Goal: Transaction & Acquisition: Purchase product/service

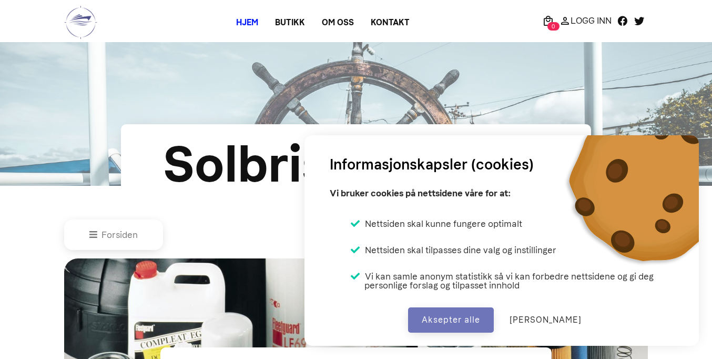
scroll to position [419, 0]
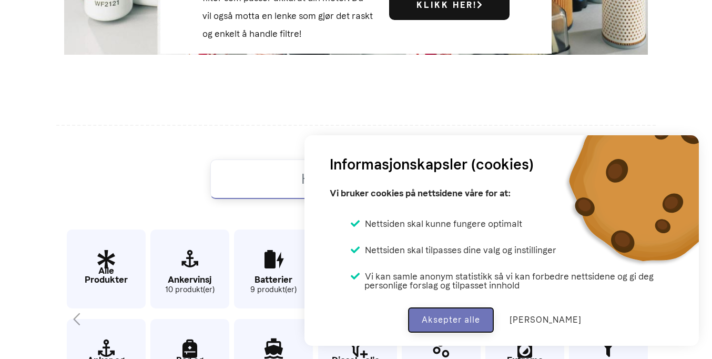
click at [464, 320] on button "Aksepter alle" at bounding box center [451, 319] width 86 height 25
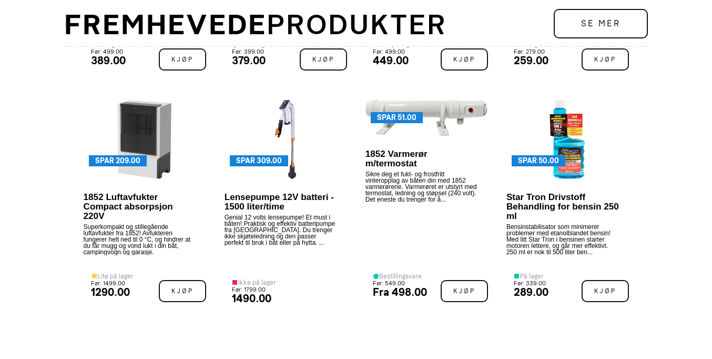
scroll to position [2004, 0]
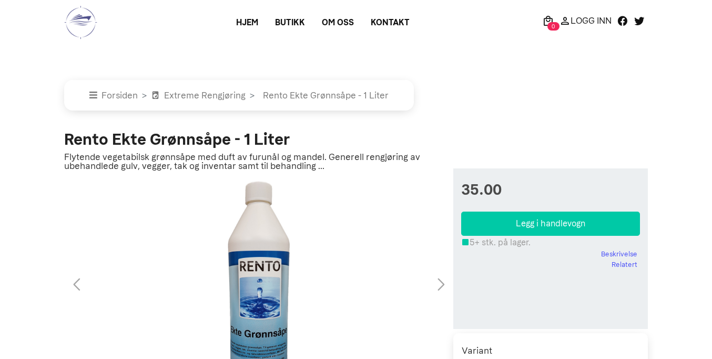
click at [550, 213] on button "Legg i handlevogn" at bounding box center [550, 223] width 179 height 24
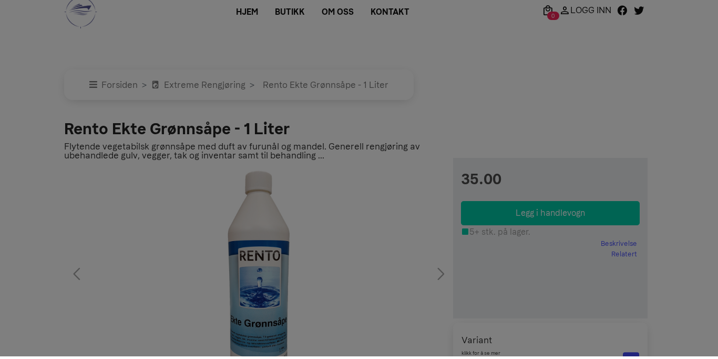
scroll to position [7, 0]
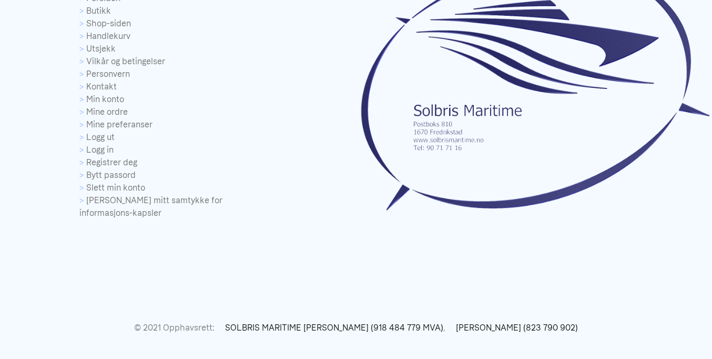
scroll to position [1749, 0]
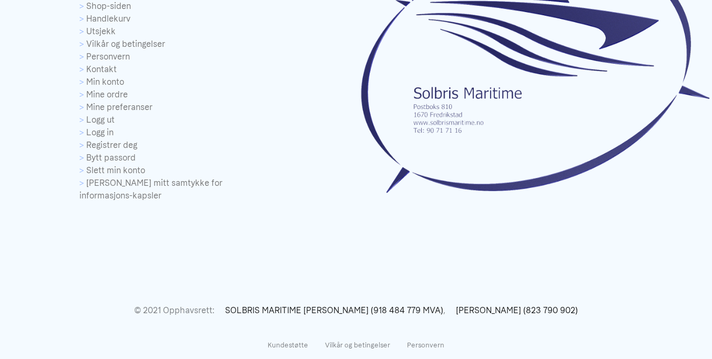
scroll to position [505, 0]
